Goal: Find specific page/section: Find specific page/section

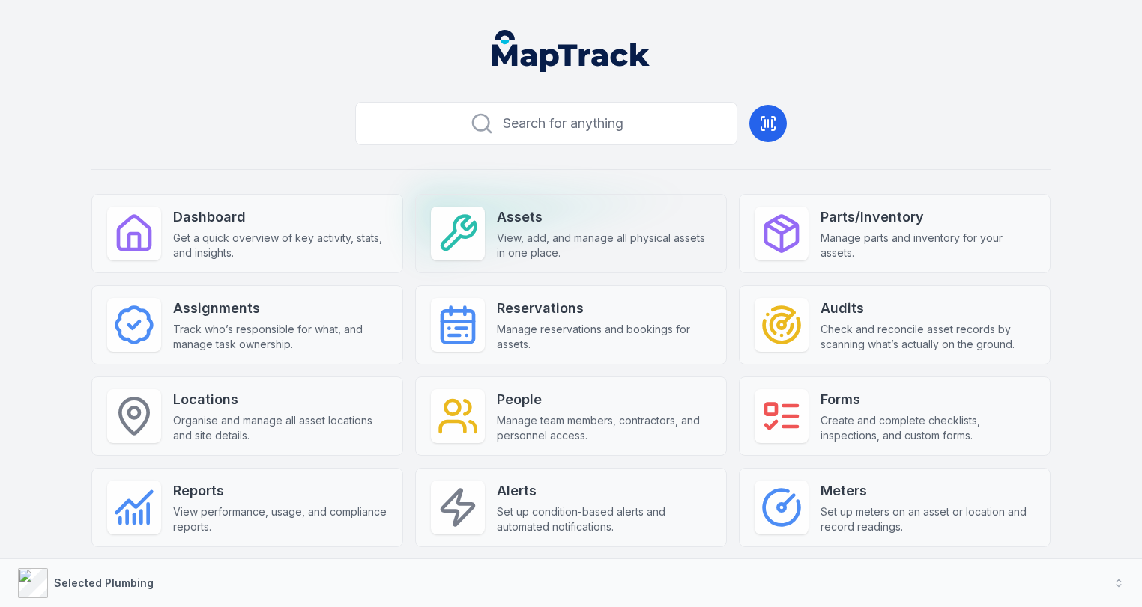
click at [499, 234] on span "View, add, and manage all physical assets in one place." at bounding box center [604, 246] width 214 height 30
